Goal: Information Seeking & Learning: Learn about a topic

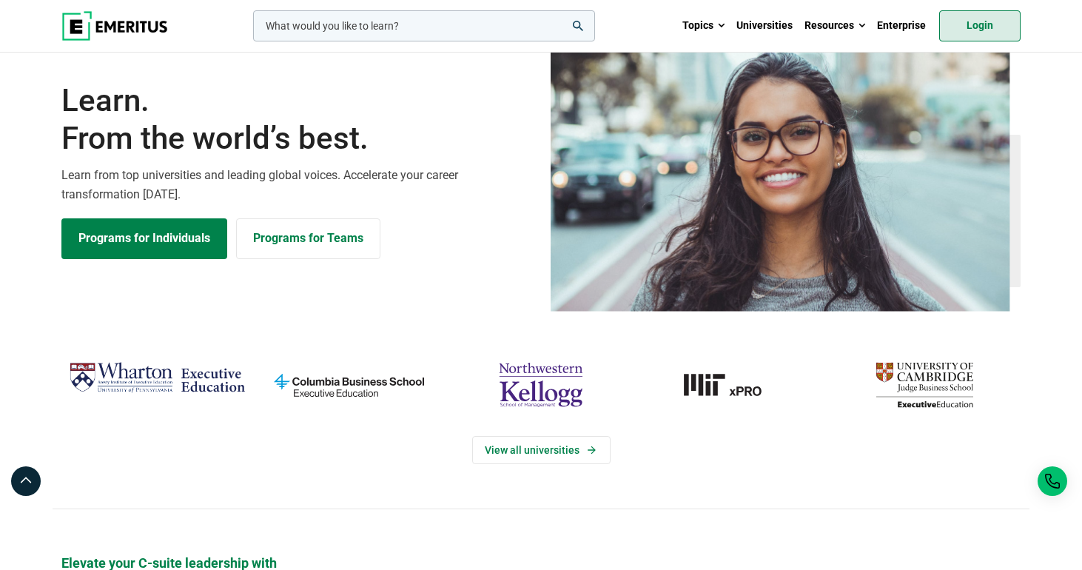
click at [991, 27] on link "Login" at bounding box center [979, 25] width 81 height 31
click at [23, 490] on div at bounding box center [26, 481] width 30 height 30
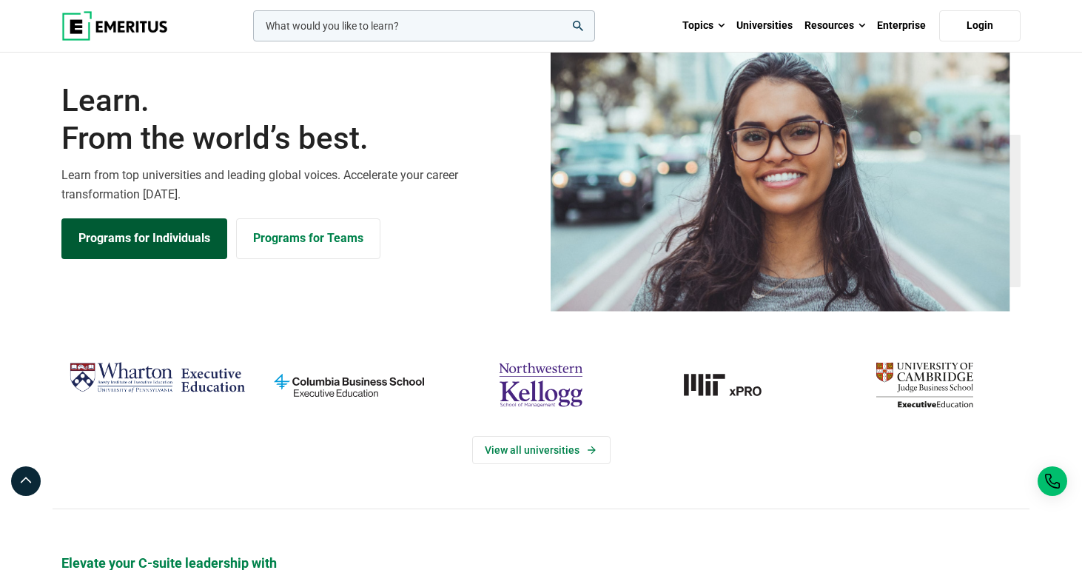
click at [140, 258] on link "Programs for Individuals" at bounding box center [144, 238] width 166 height 40
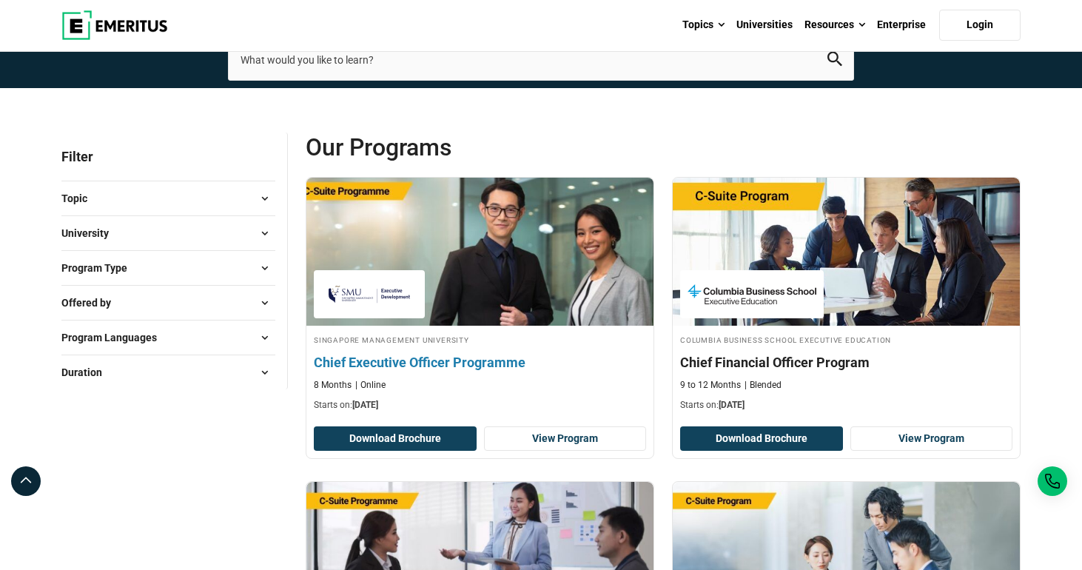
scroll to position [46, 0]
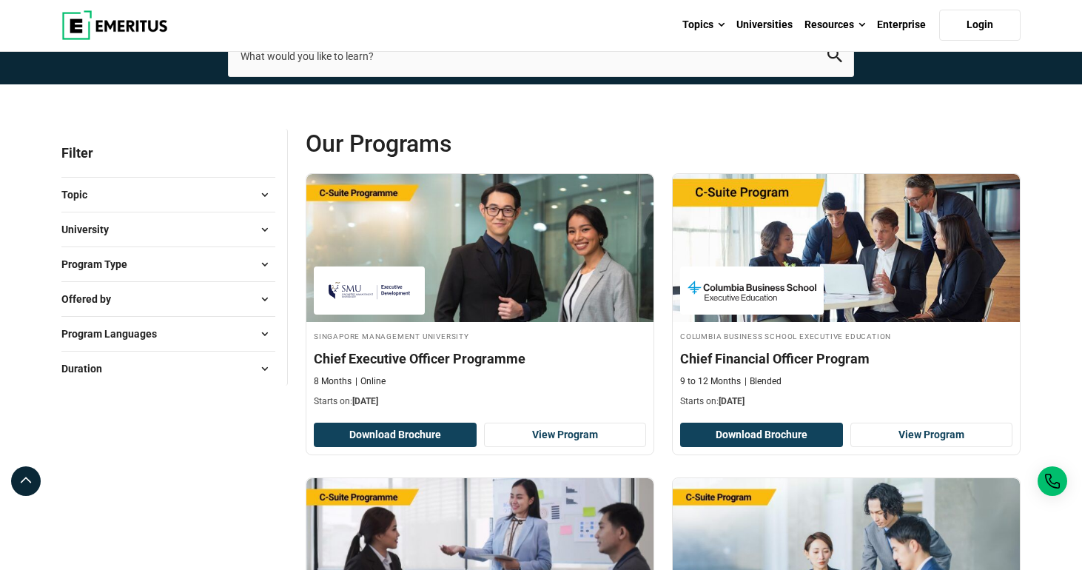
click at [77, 27] on img at bounding box center [114, 25] width 107 height 30
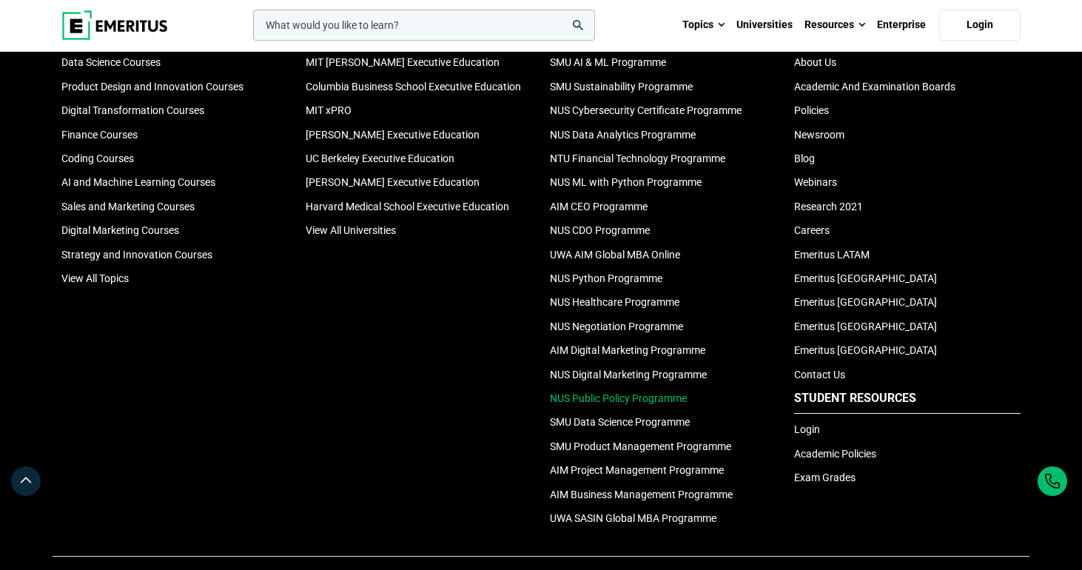
scroll to position [4974, 0]
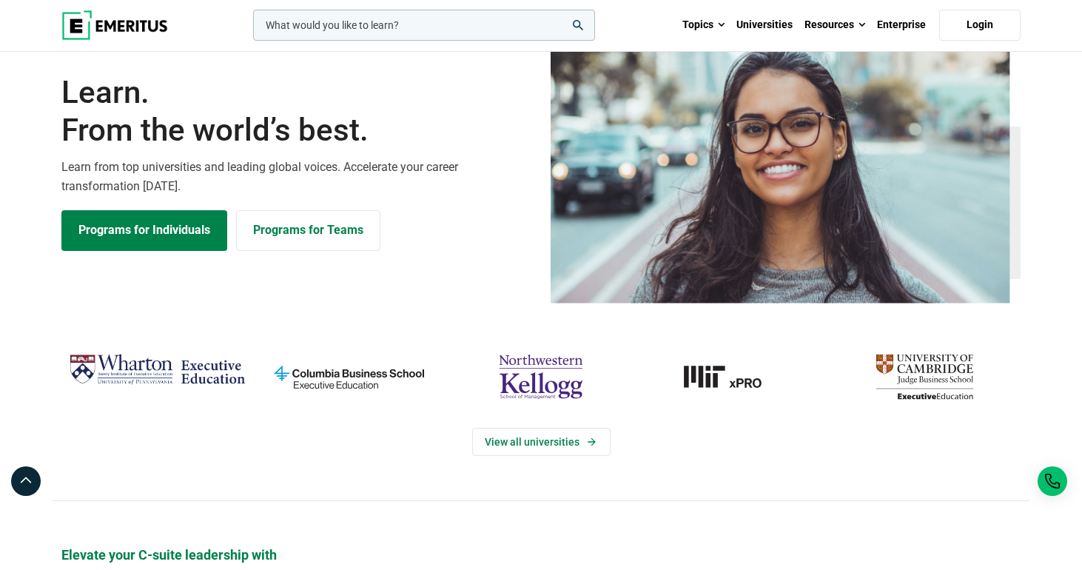
scroll to position [12, 0]
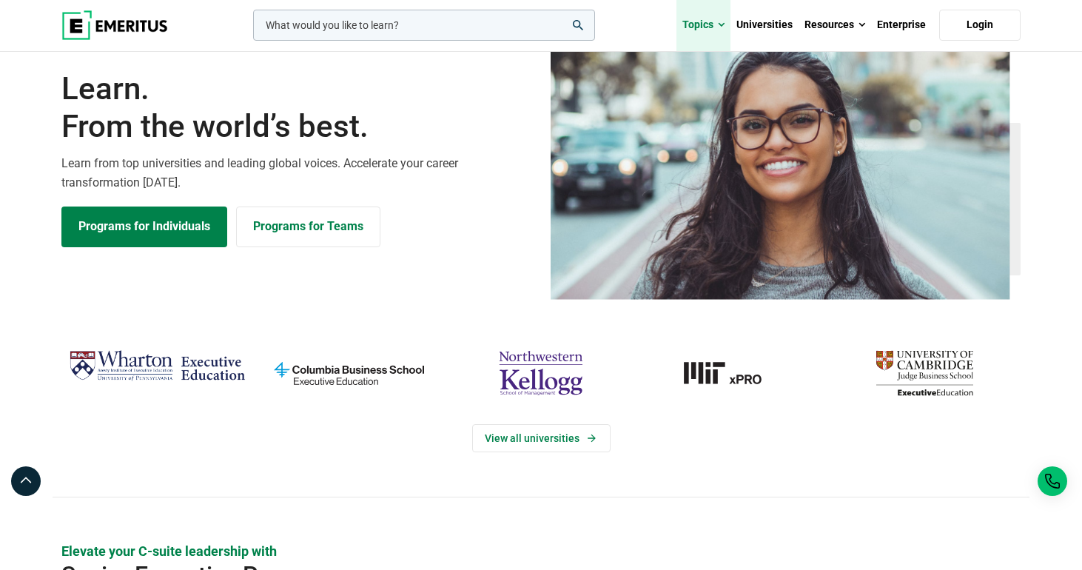
click at [716, 24] on link "Topics" at bounding box center [703, 25] width 54 height 52
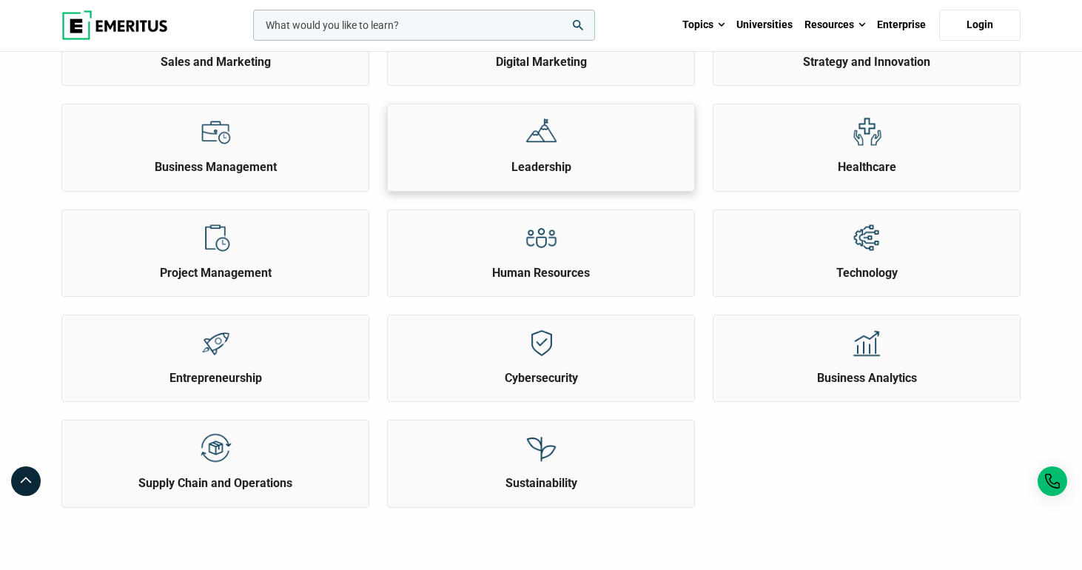
scroll to position [441, 0]
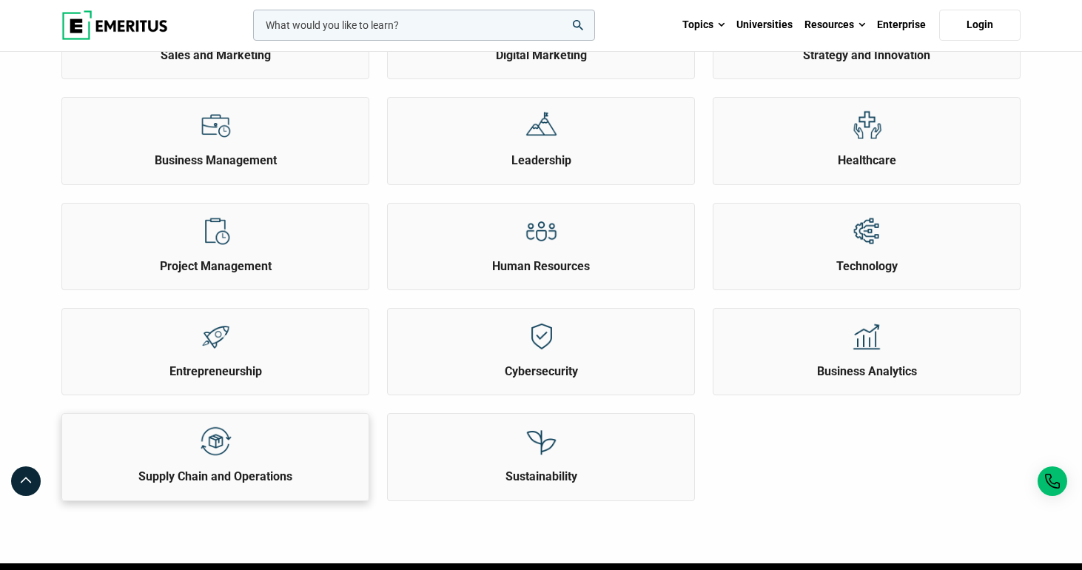
click at [219, 458] on img at bounding box center [215, 441] width 33 height 33
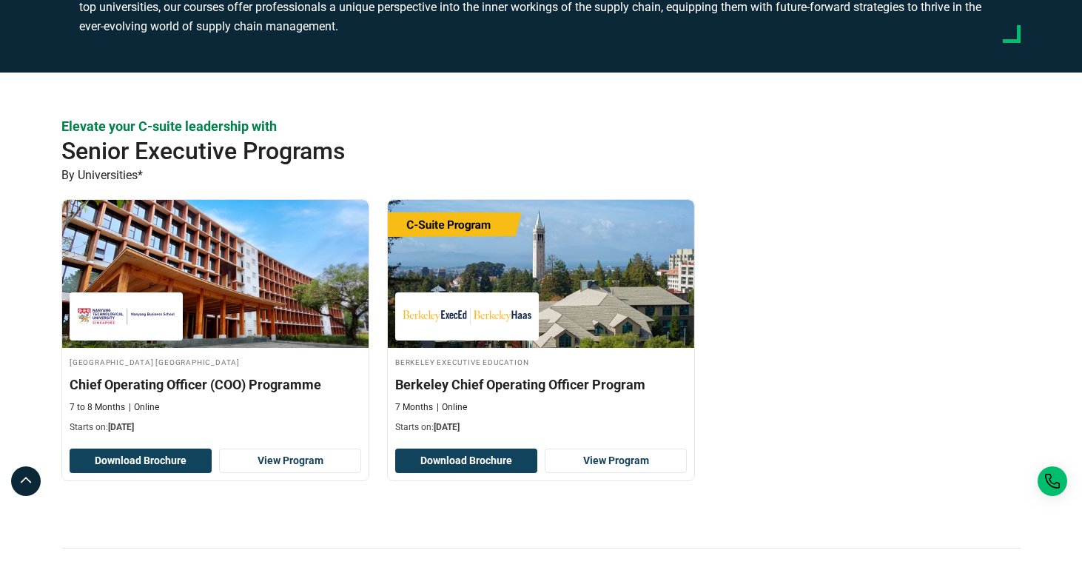
scroll to position [374, 0]
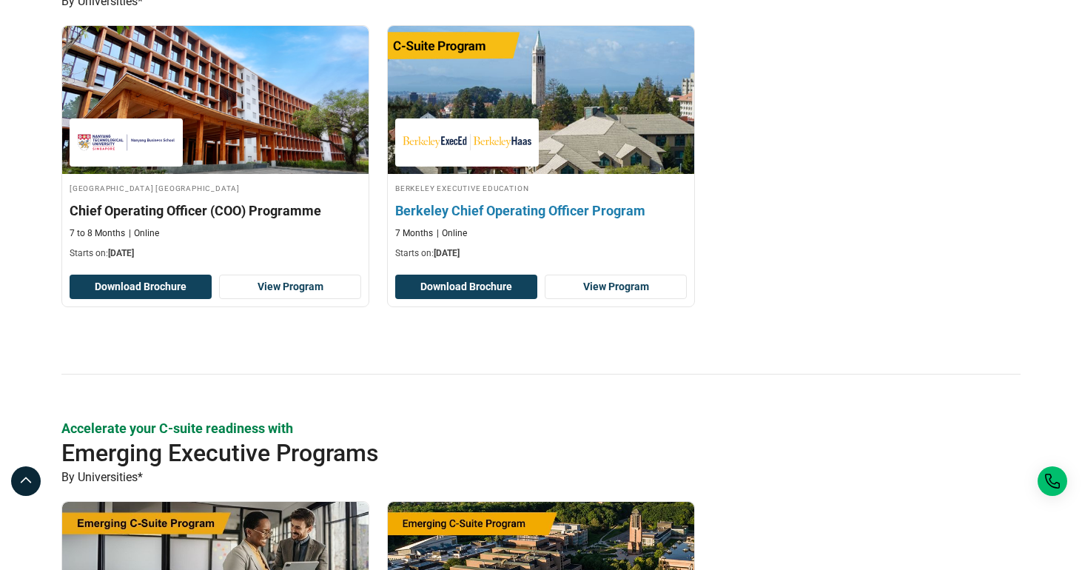
click at [533, 209] on h3 "Berkeley Chief Operating Officer Program" at bounding box center [540, 210] width 291 height 18
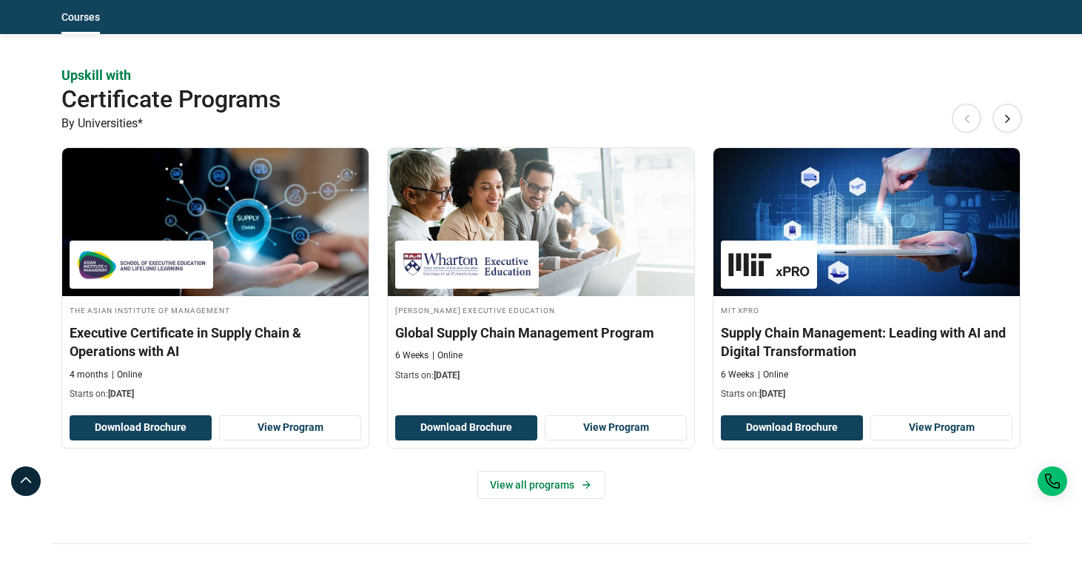
scroll to position [1224, 0]
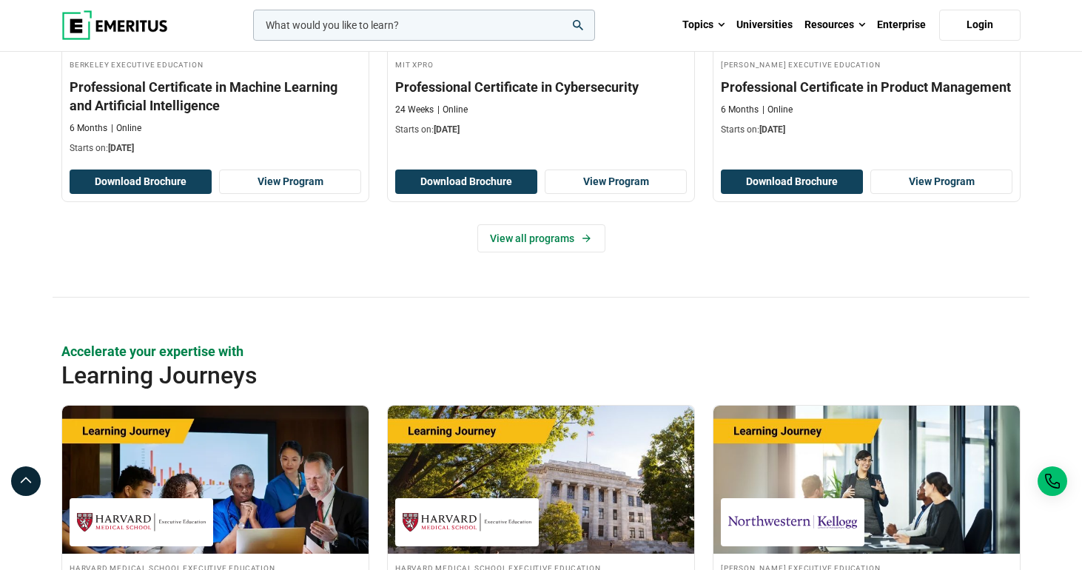
scroll to position [1858, 0]
